Goal: Find contact information: Find contact information

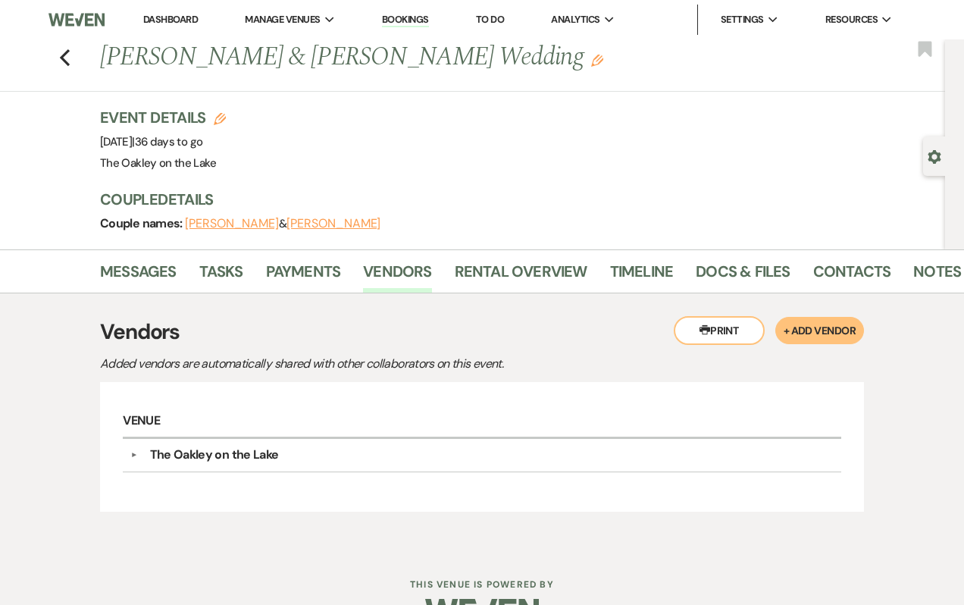
click at [411, 18] on link "Bookings" at bounding box center [405, 20] width 47 height 14
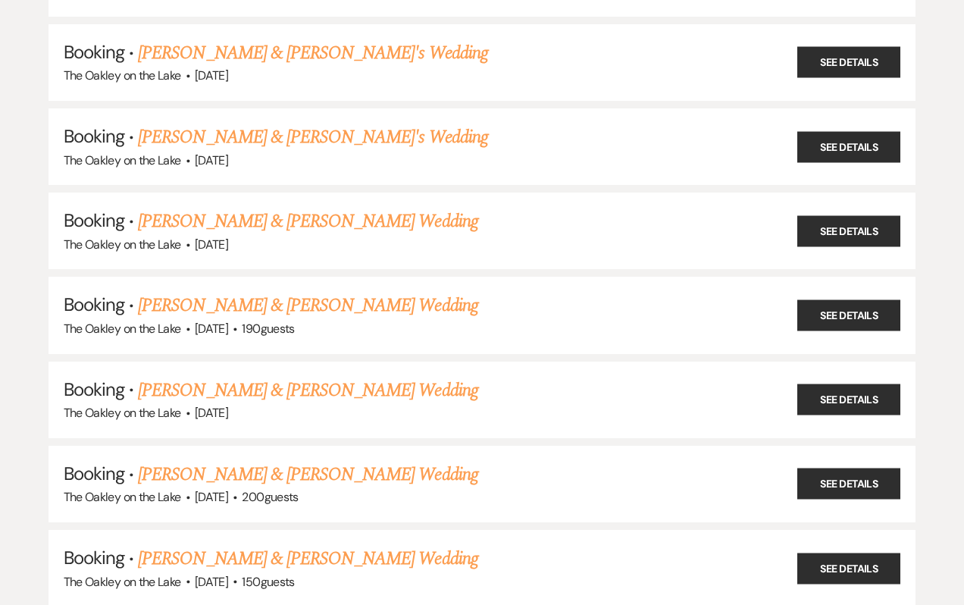
scroll to position [274, 0]
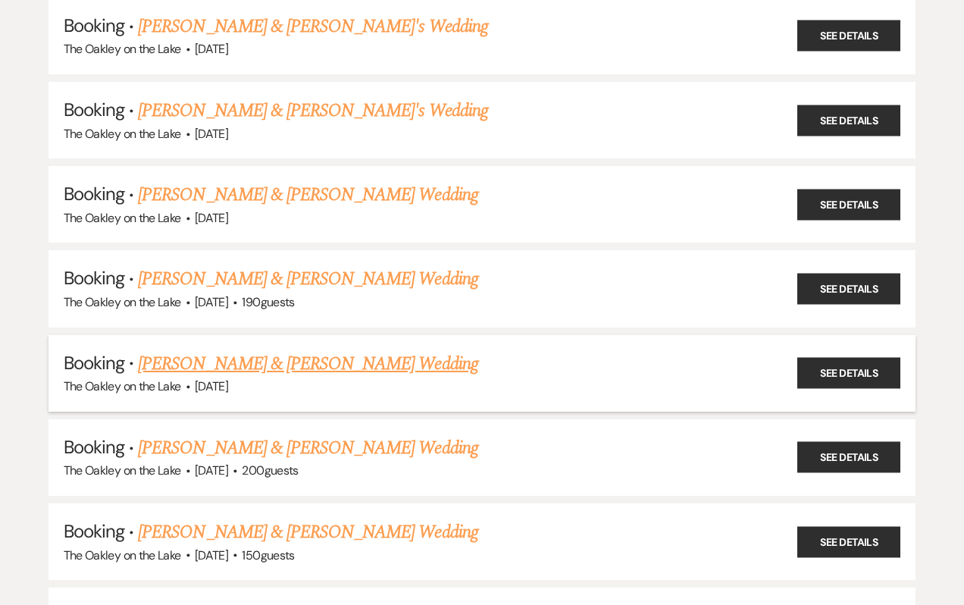
click at [283, 362] on link "[PERSON_NAME] & [PERSON_NAME] Wedding" at bounding box center [308, 363] width 340 height 27
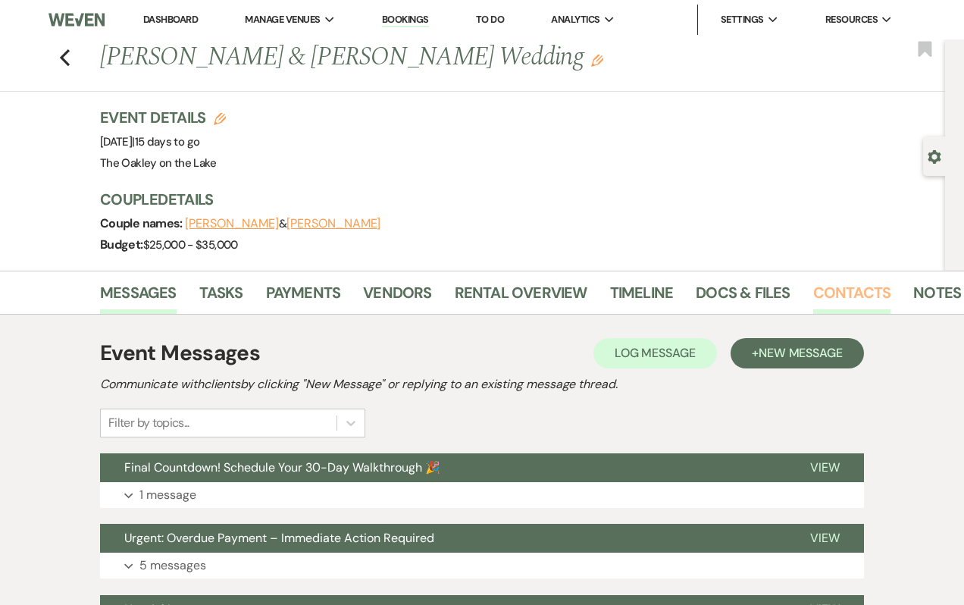
click at [845, 299] on link "Contacts" at bounding box center [852, 296] width 78 height 33
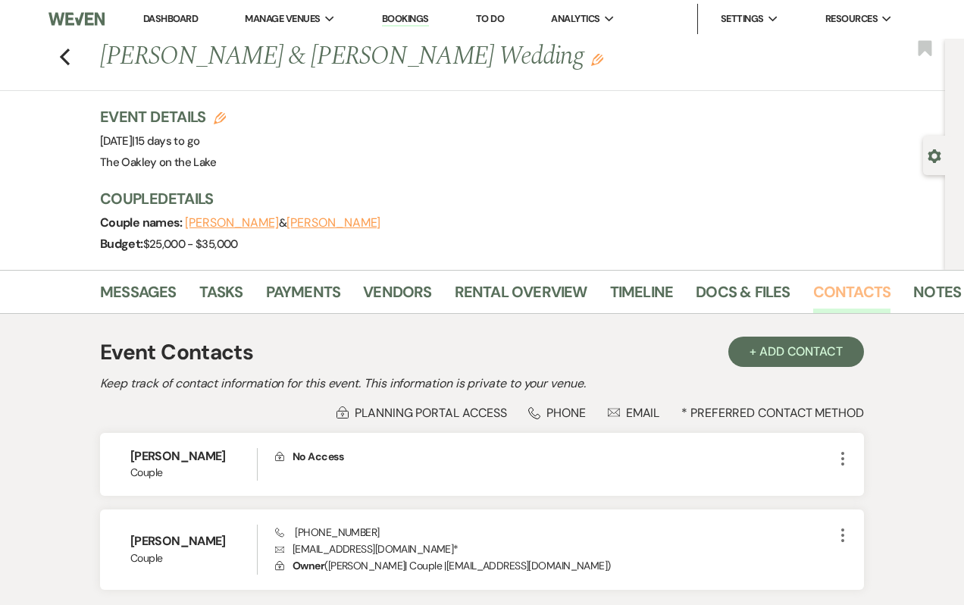
scroll to position [119, 0]
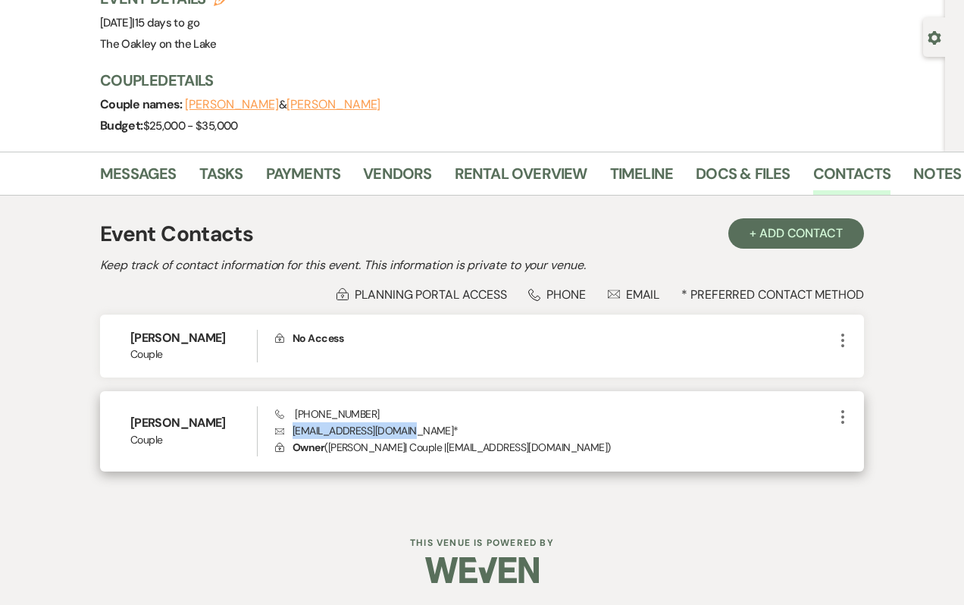
drag, startPoint x: 404, startPoint y: 428, endPoint x: 294, endPoint y: 431, distance: 110.0
click at [294, 431] on p "Envelope [EMAIL_ADDRESS][DOMAIN_NAME] *" at bounding box center [554, 430] width 559 height 17
copy p "[EMAIL_ADDRESS][DOMAIN_NAME]"
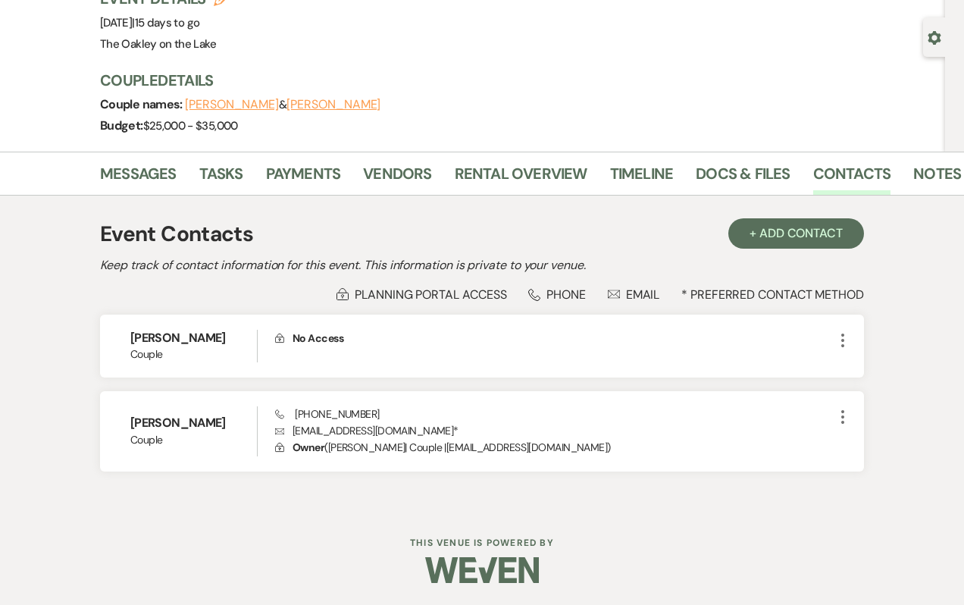
click at [300, 500] on div "Event Contacts + Add Contact Keep track of contact information for this event. …" at bounding box center [482, 352] width 864 height 312
